Goal: Navigation & Orientation: Find specific page/section

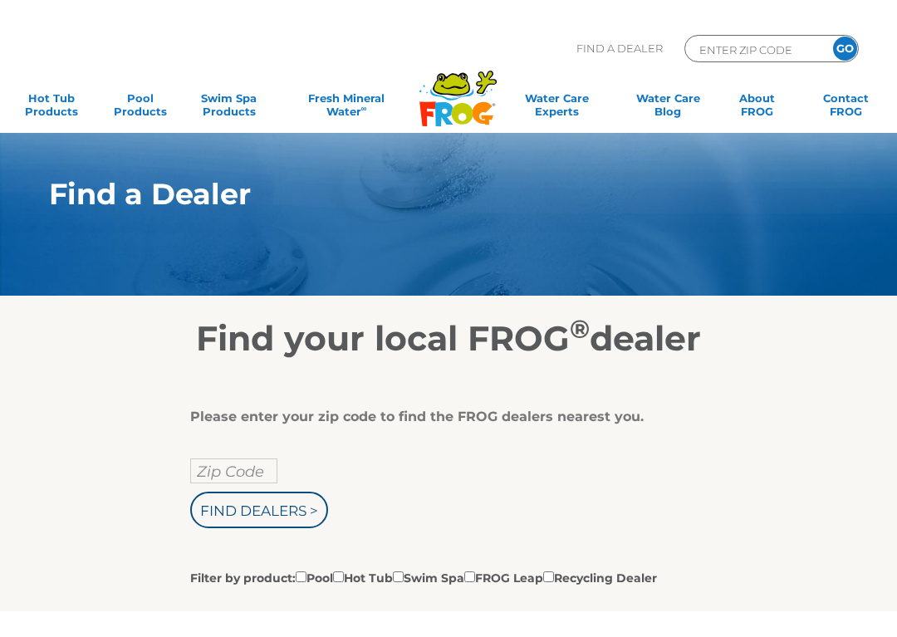
scroll to position [105, 0]
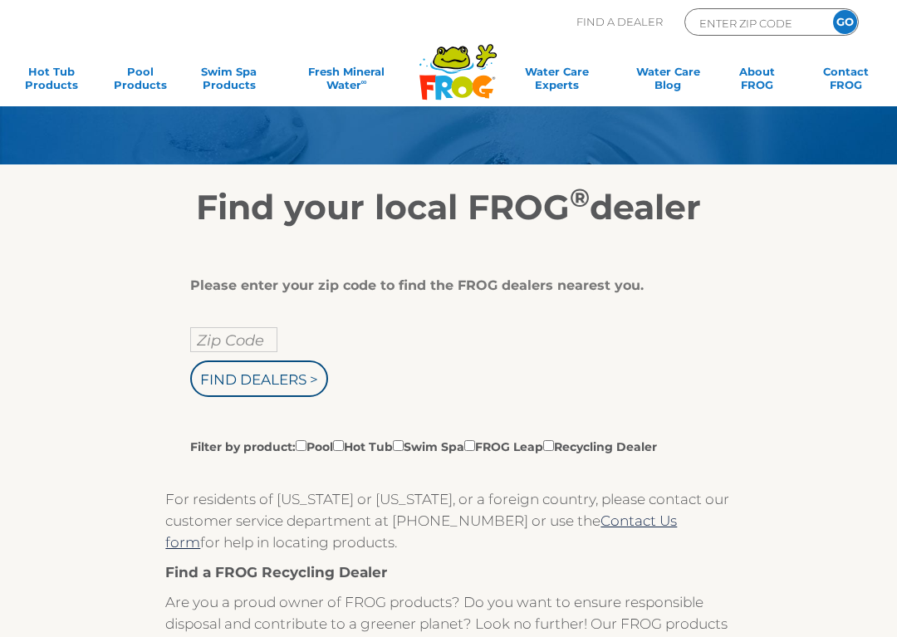
click at [223, 343] on input "Zip Code" at bounding box center [233, 339] width 87 height 25
type input "Zip Code"
click at [208, 347] on input "text" at bounding box center [233, 339] width 87 height 25
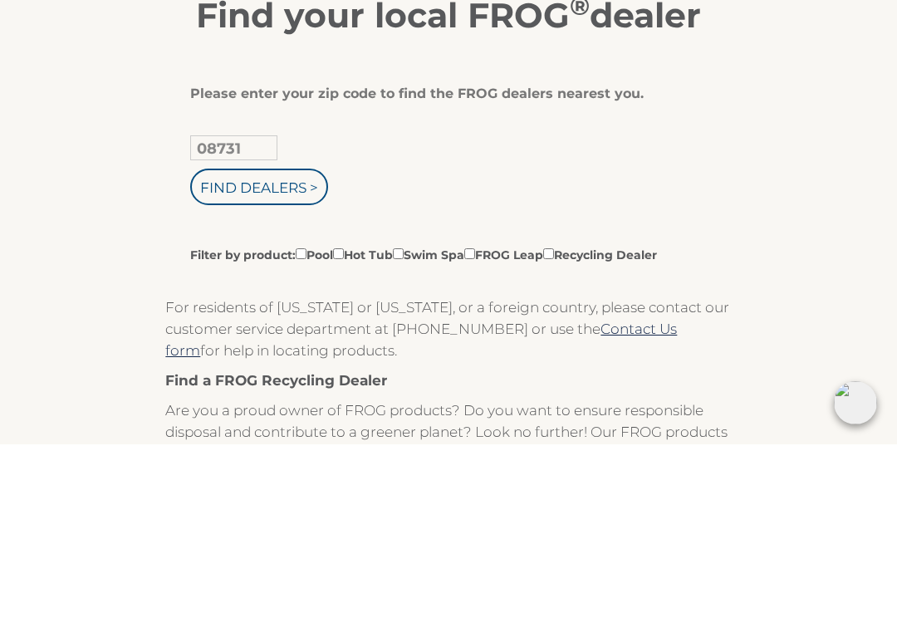
type input "08731"
click at [344, 441] on input "Filter by product: Pool Hot Tub Swim Spa FROG Leap Recycling Dealer" at bounding box center [338, 446] width 11 height 11
checkbox input "true"
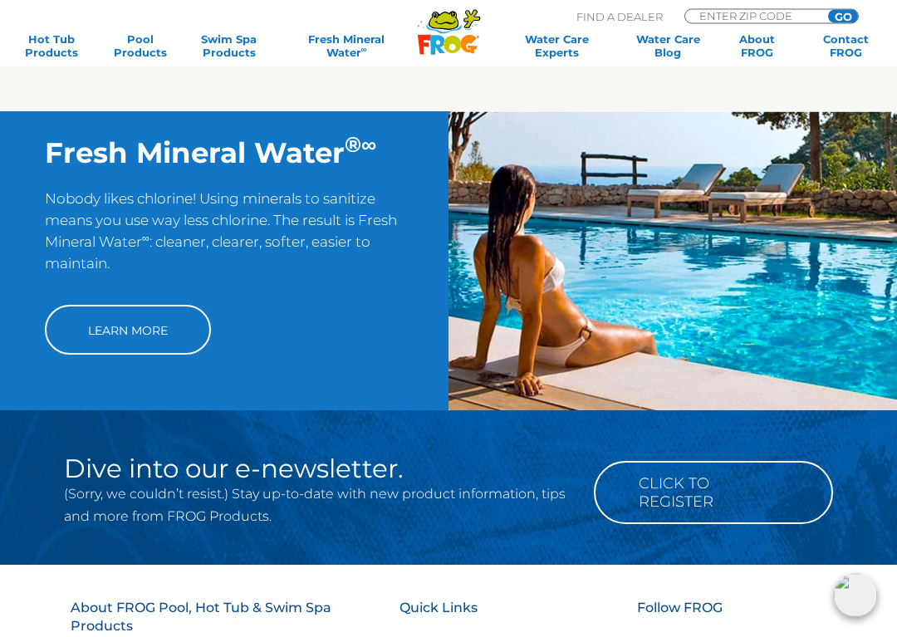
scroll to position [1151, 0]
click at [95, 351] on link "Learn More" at bounding box center [128, 330] width 166 height 50
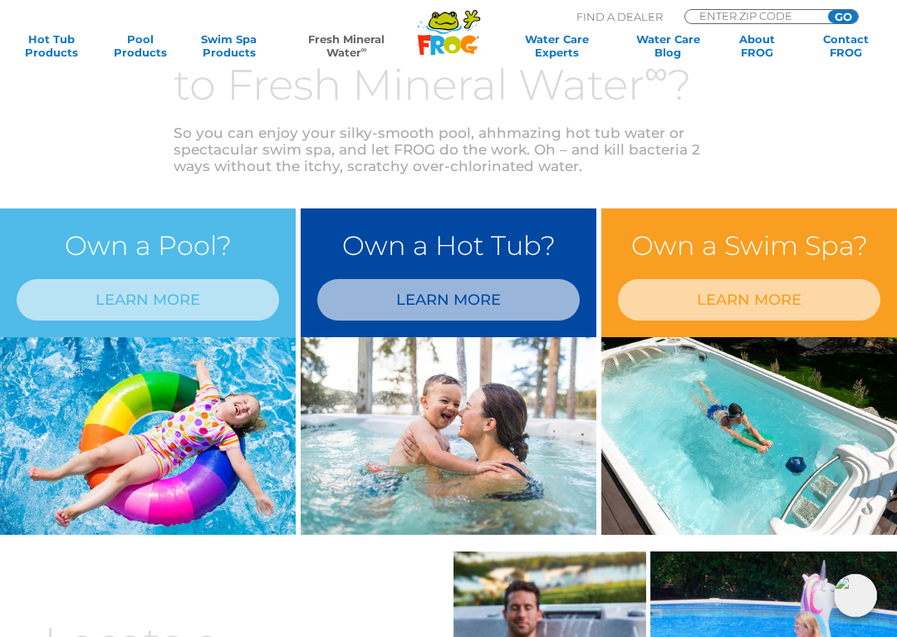
scroll to position [612, 0]
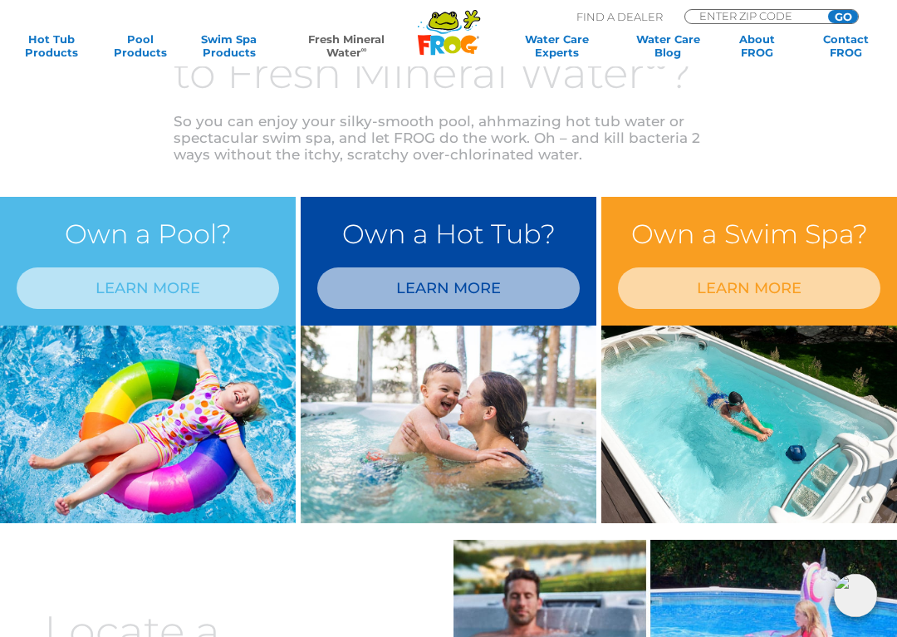
click at [396, 287] on link "LEARN MORE" at bounding box center [448, 289] width 263 height 42
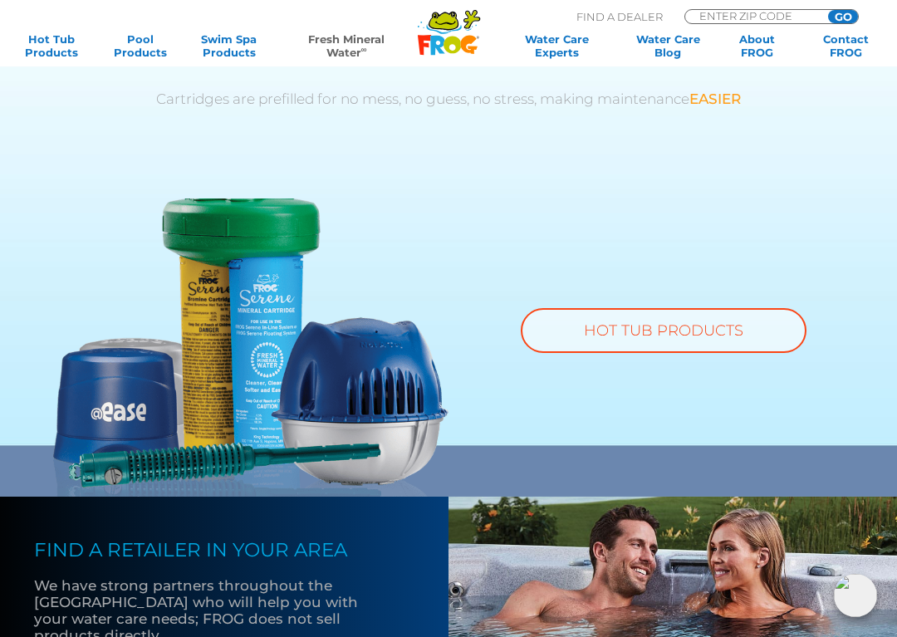
scroll to position [1091, 0]
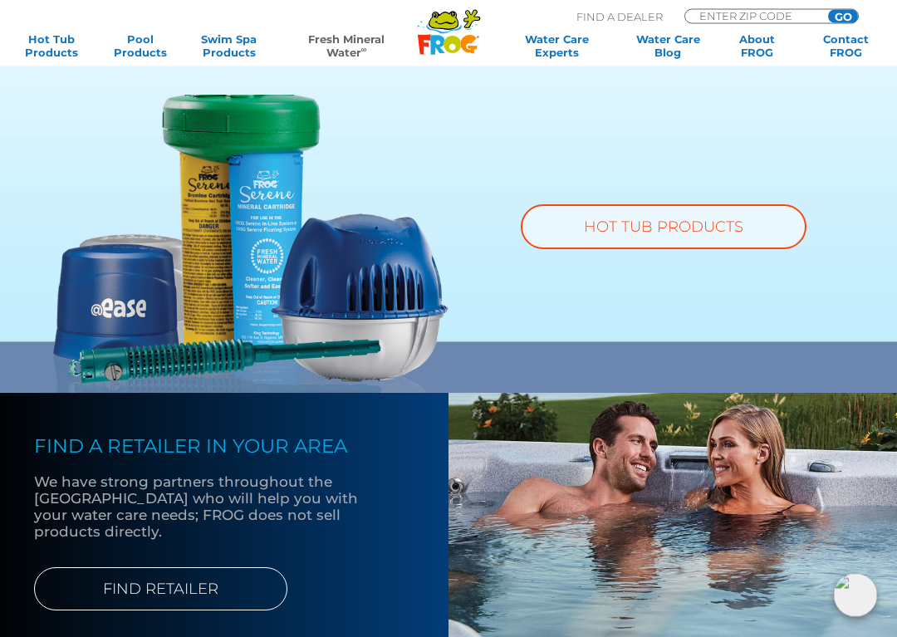
click at [687, 234] on link "HOT TUB PRODUCTS" at bounding box center [664, 227] width 286 height 45
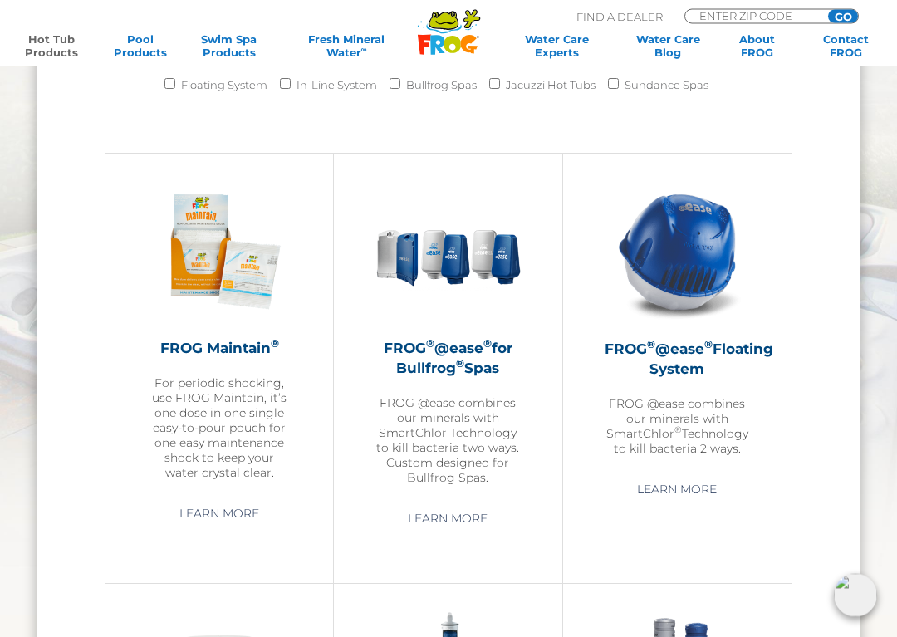
scroll to position [1488, 0]
click at [714, 278] on img at bounding box center [677, 251] width 145 height 145
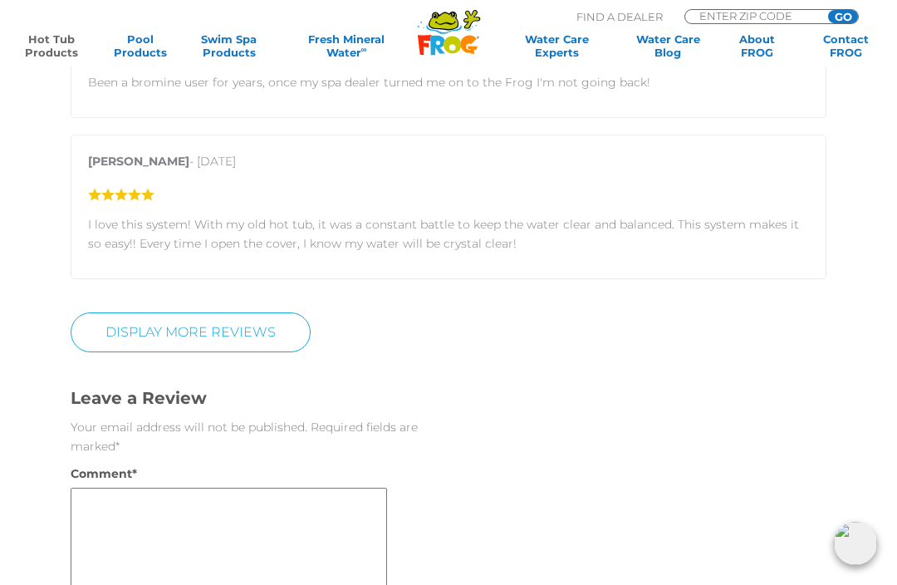
scroll to position [2864, 0]
